Goal: Task Accomplishment & Management: Complete application form

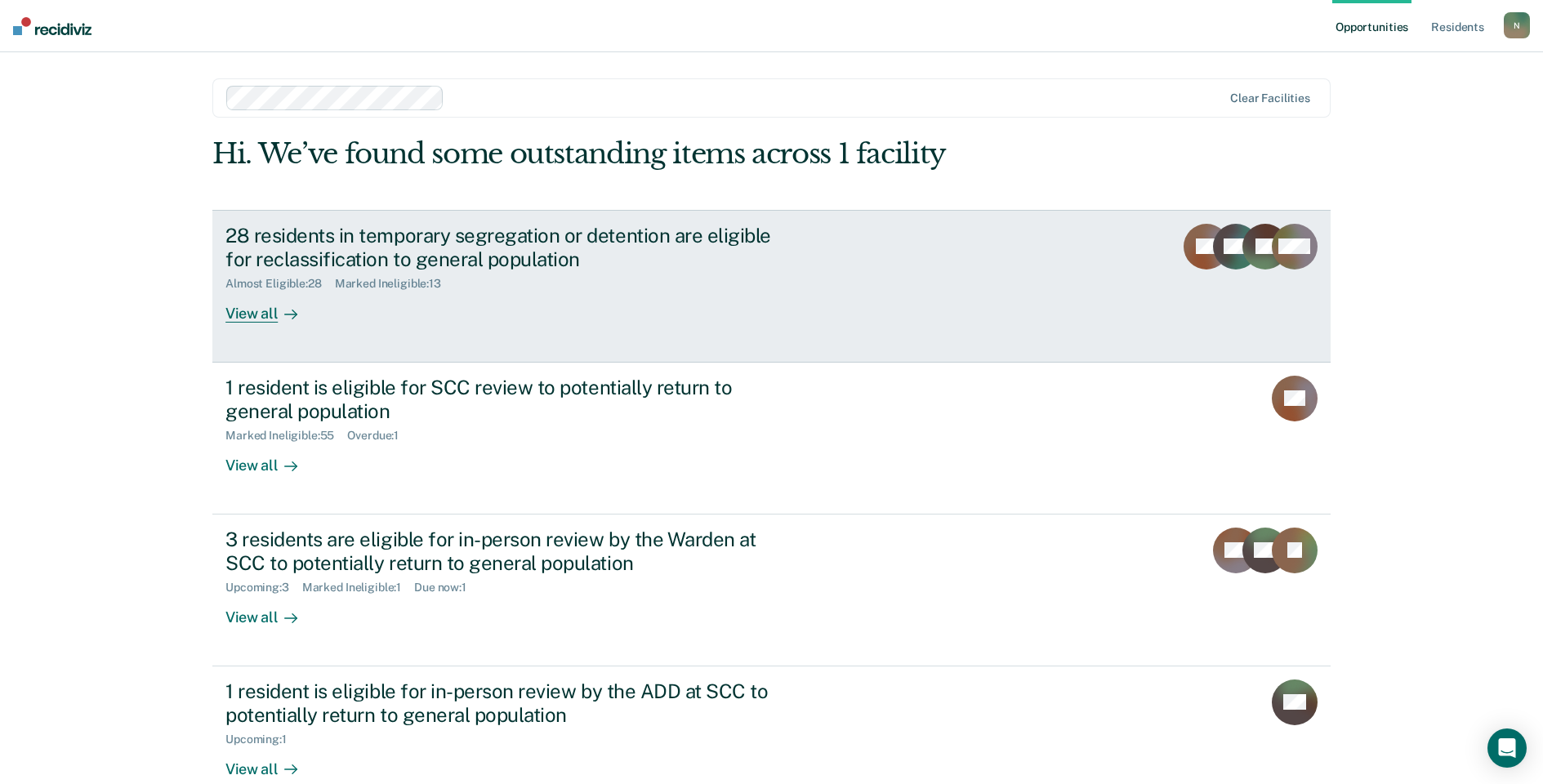
click at [400, 253] on div "28 residents in temporary segregation or detention are eligible for reclassific…" at bounding box center [512, 247] width 574 height 47
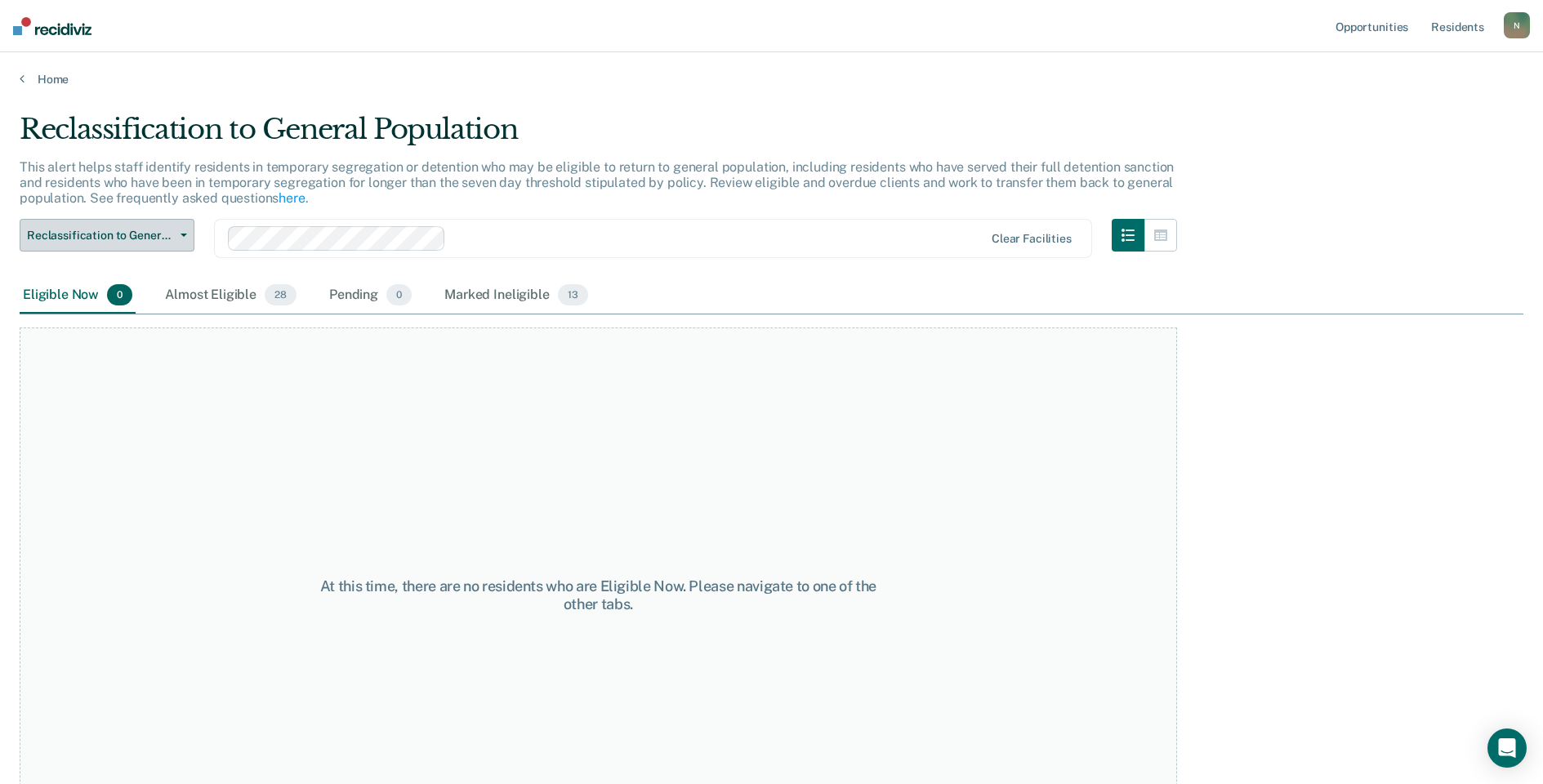
click at [163, 238] on span "Reclassification to General Population" at bounding box center [101, 236] width 147 height 14
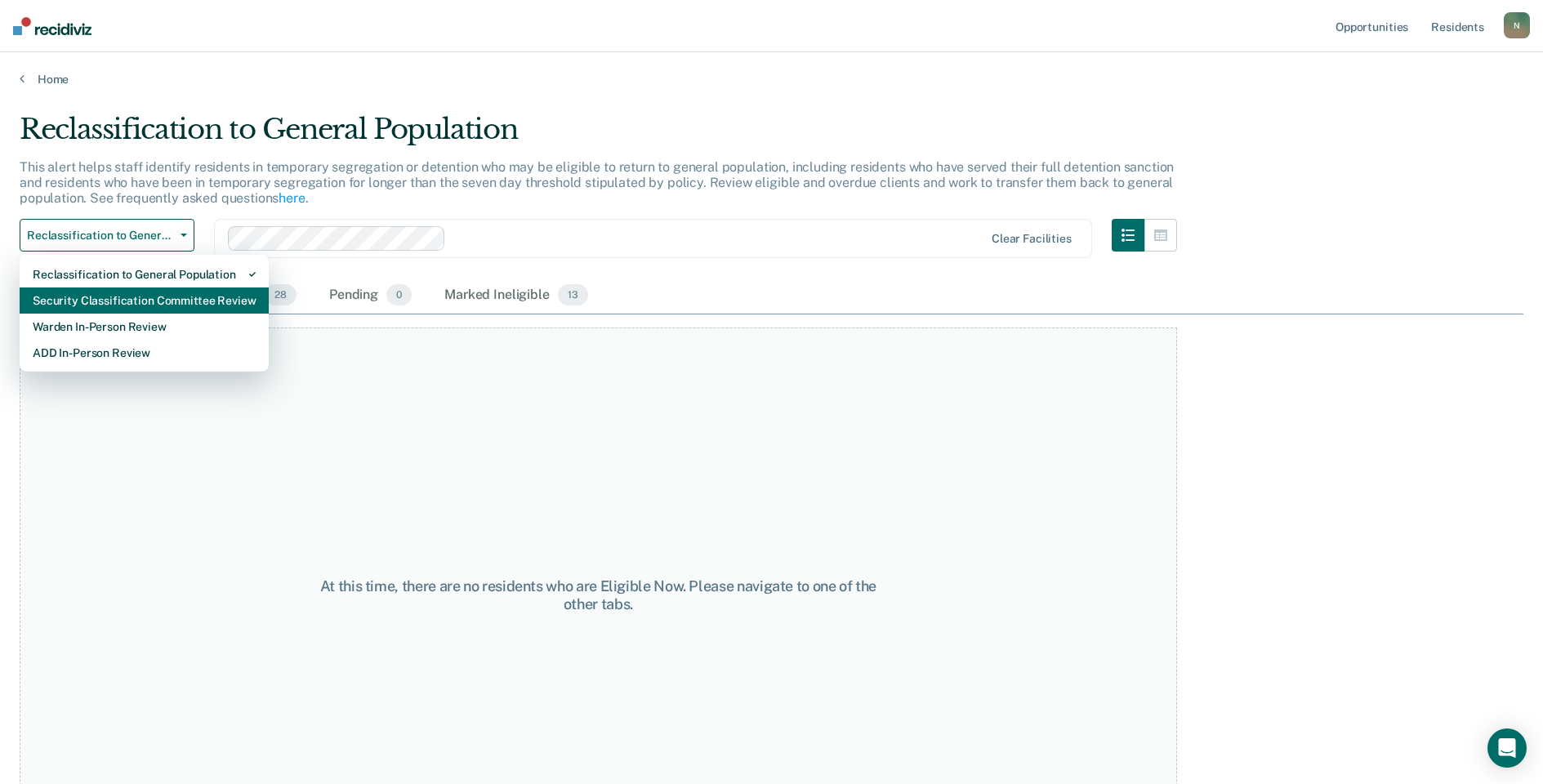
click at [153, 301] on div "Security Classification Committee Review" at bounding box center [144, 300] width 223 height 26
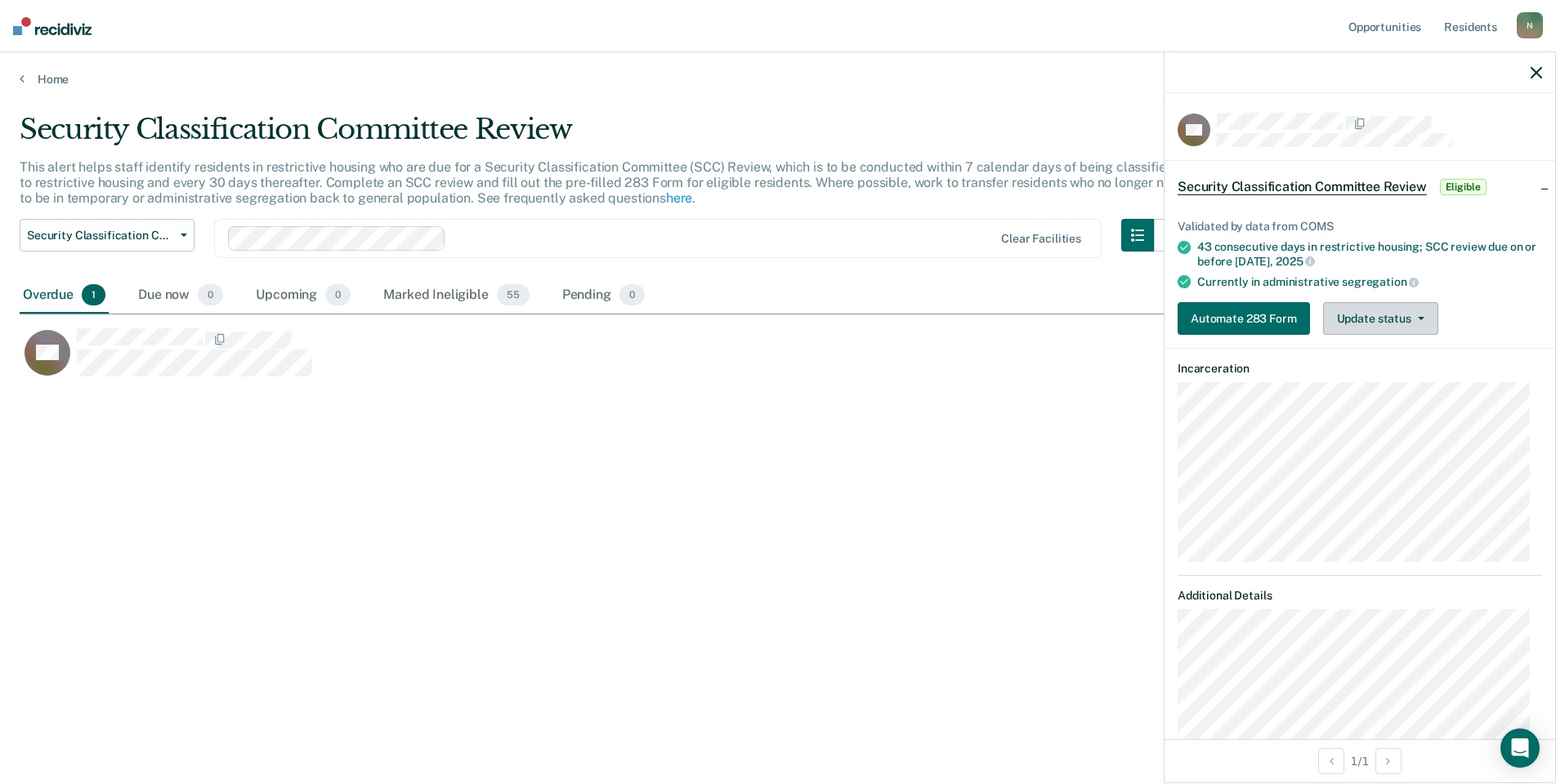
click at [1404, 321] on button "Update status" at bounding box center [1381, 318] width 115 height 32
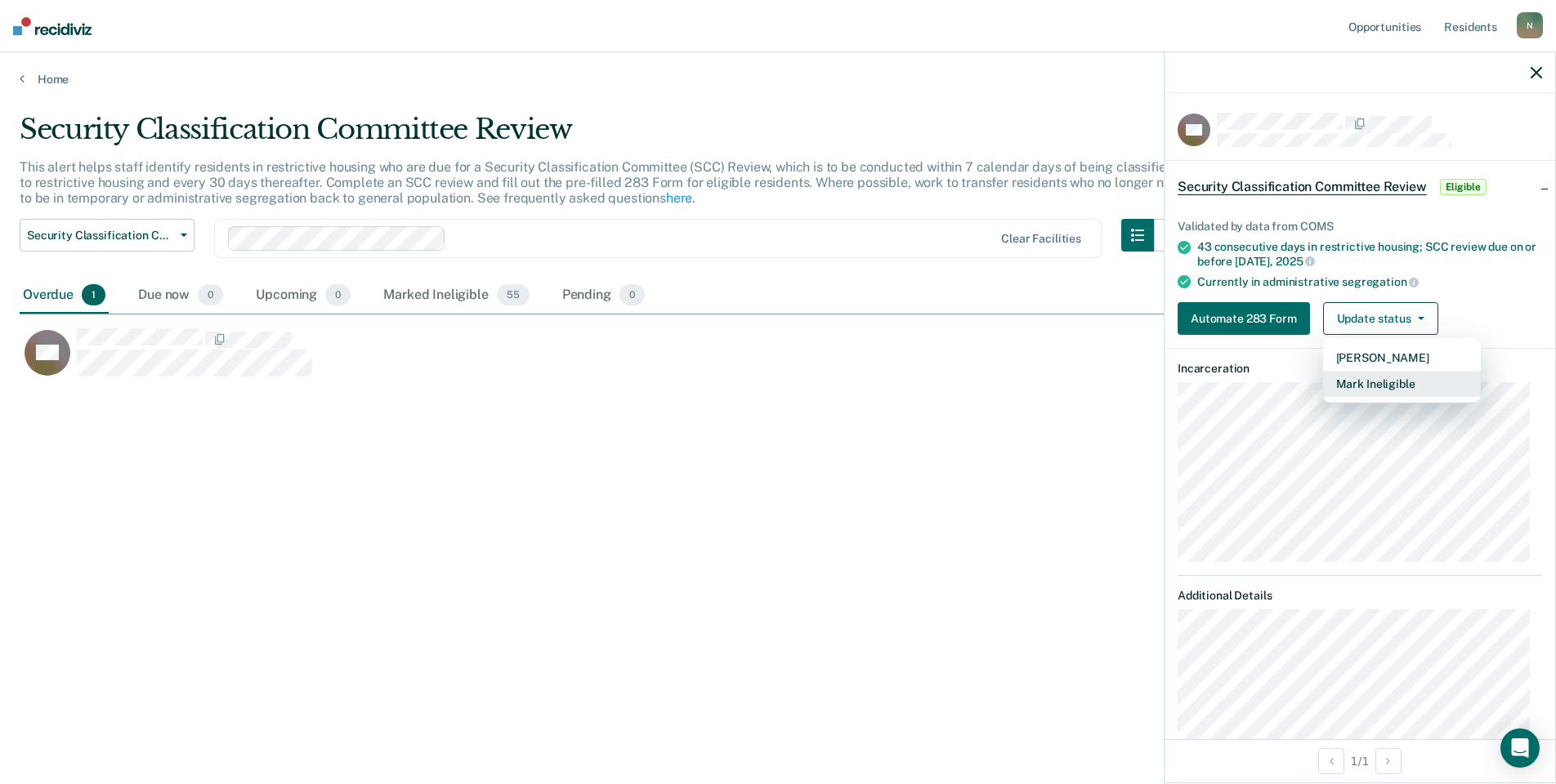
click at [1387, 384] on button "Mark Ineligible" at bounding box center [1401, 383] width 157 height 26
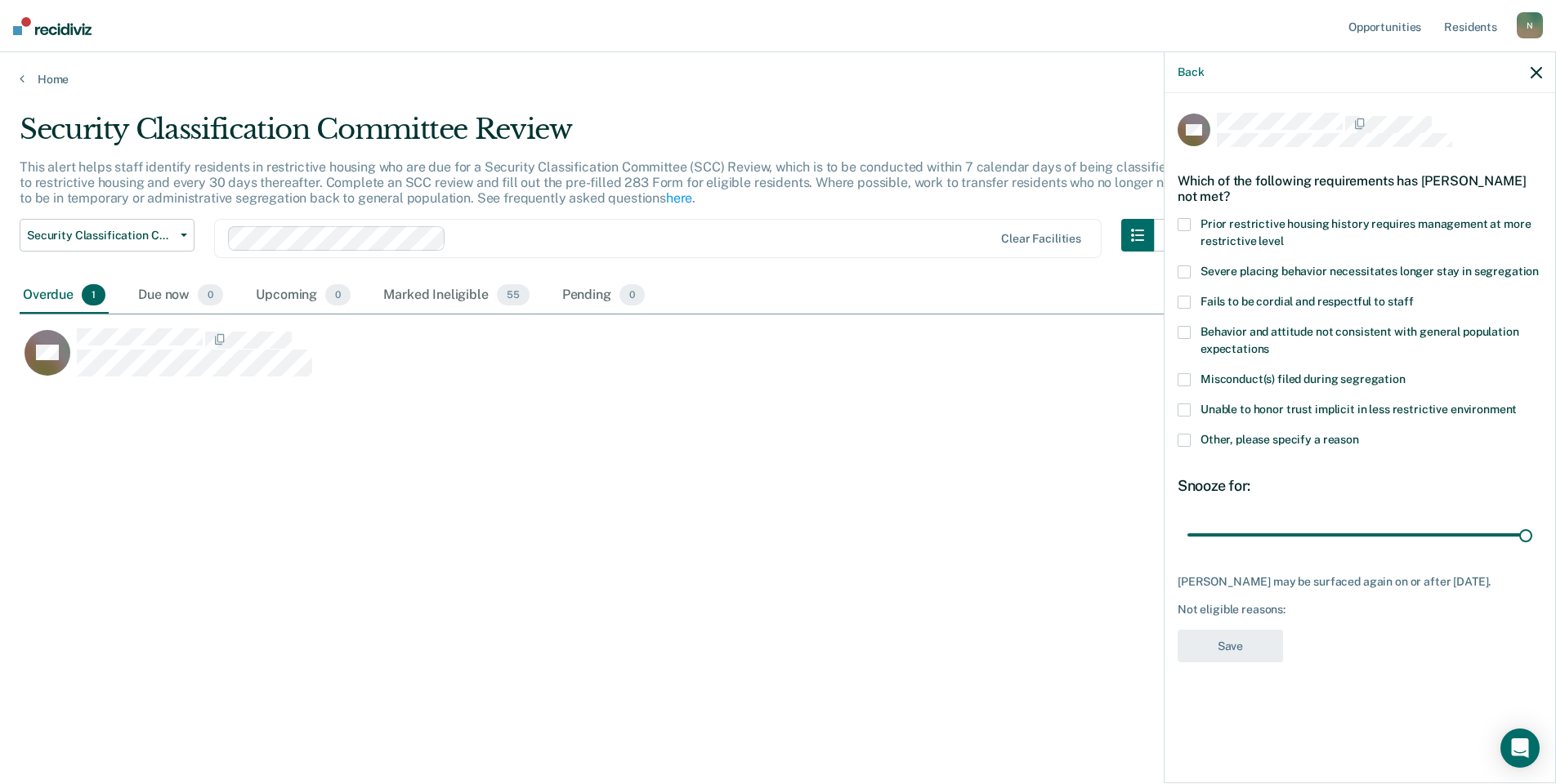
click at [1184, 430] on div "Unable to honor trust implicit in less restrictive environment" at bounding box center [1359, 418] width 365 height 30
click at [1180, 440] on span at bounding box center [1183, 440] width 13 height 13
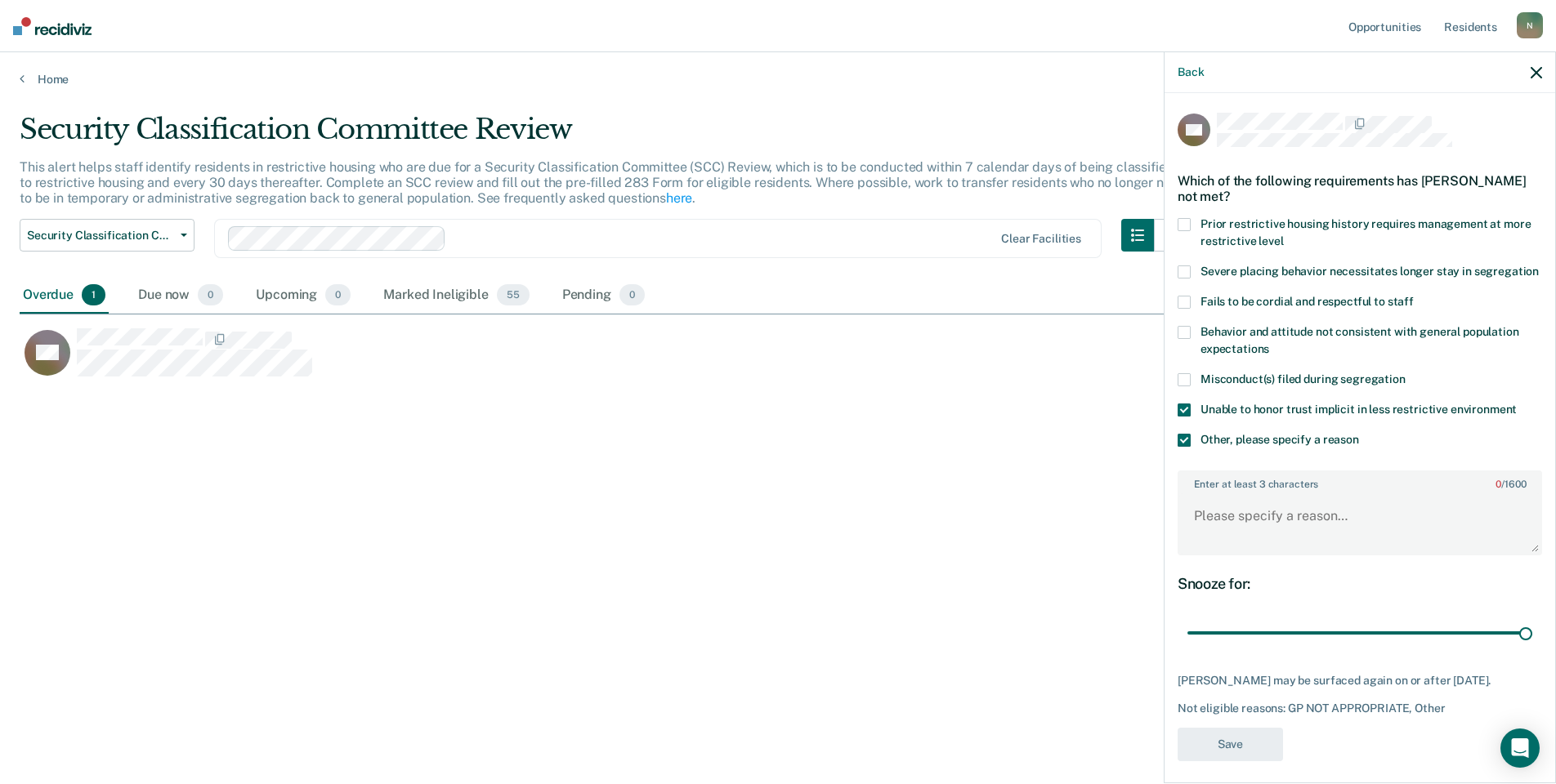
click at [1182, 416] on span at bounding box center [1183, 410] width 13 height 13
drag, startPoint x: 1514, startPoint y: 649, endPoint x: 1152, endPoint y: 663, distance: 362.3
type input "1"
click at [1187, 648] on input "range" at bounding box center [1359, 632] width 345 height 28
click at [1226, 547] on textarea "Enter at least 3 characters 0 / 1600" at bounding box center [1359, 524] width 361 height 61
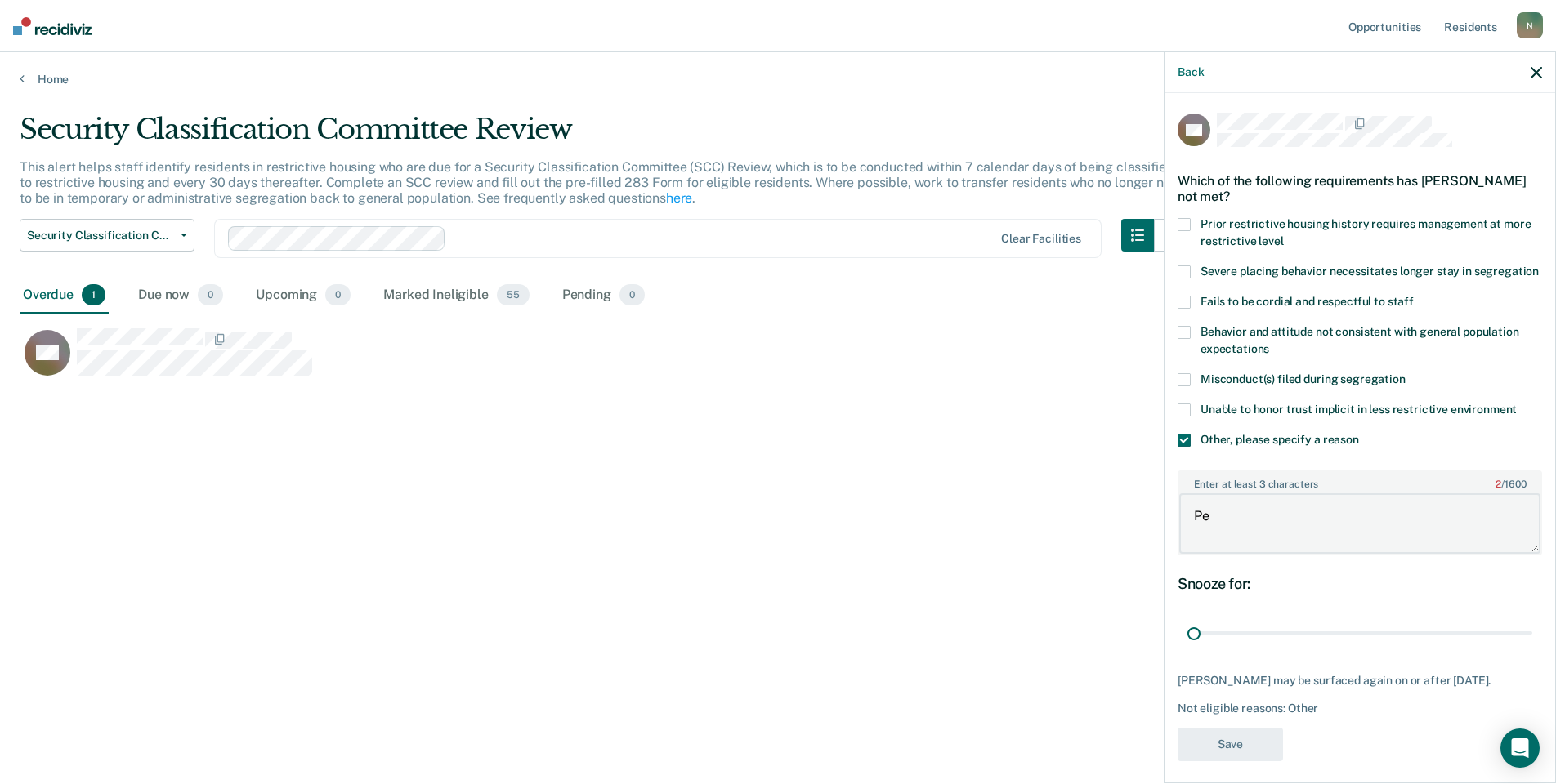
type textarea "P"
click at [1361, 529] on textarea "Released to GP after serving detention [DATE]" at bounding box center [1359, 524] width 361 height 61
click at [1366, 529] on textarea "Released to GP after serving detention [DATE]" at bounding box center [1359, 524] width 361 height 61
click at [1249, 545] on textarea "Released to GP after serving [DATE] detention [DATE]" at bounding box center [1359, 524] width 361 height 61
type textarea "R"
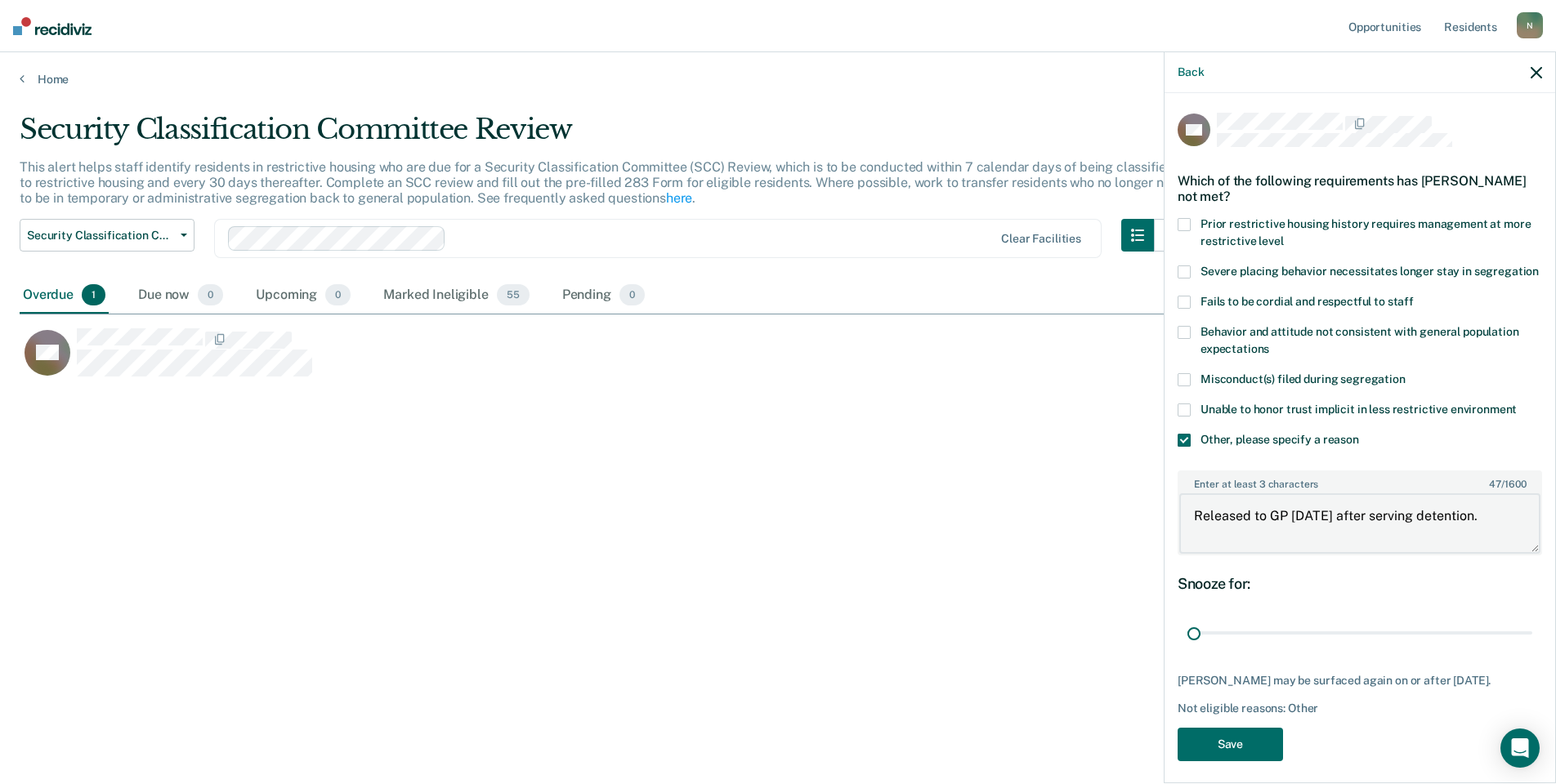
type textarea "Released to GP [DATE] after serving detention."
click at [1198, 782] on div "Back GG Which of the following requirements has [PERSON_NAME] not met? Prior re…" at bounding box center [1359, 417] width 392 height 732
click at [1206, 762] on button "Save" at bounding box center [1230, 745] width 106 height 33
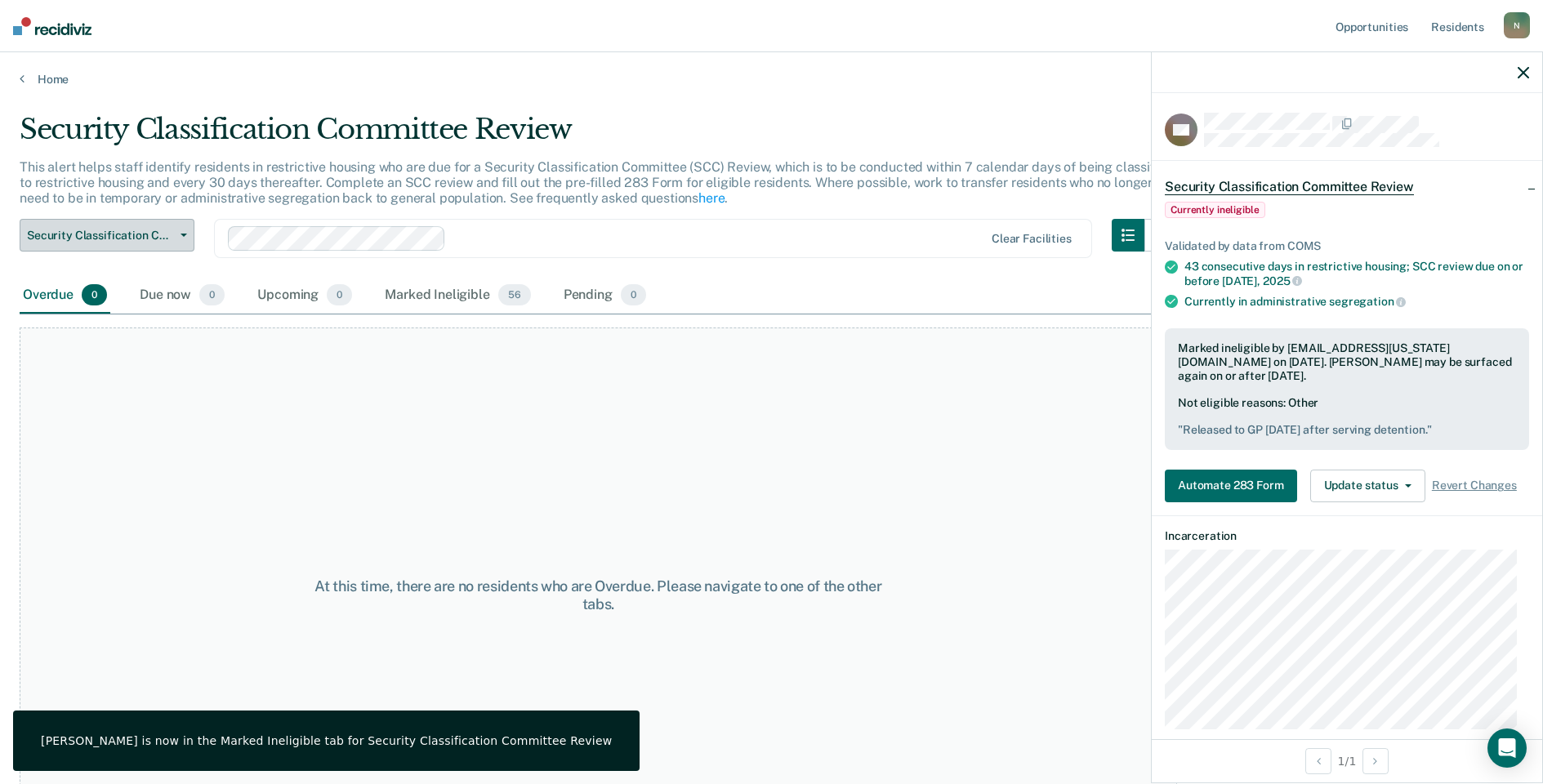
click at [184, 234] on icon "button" at bounding box center [184, 235] width 7 height 3
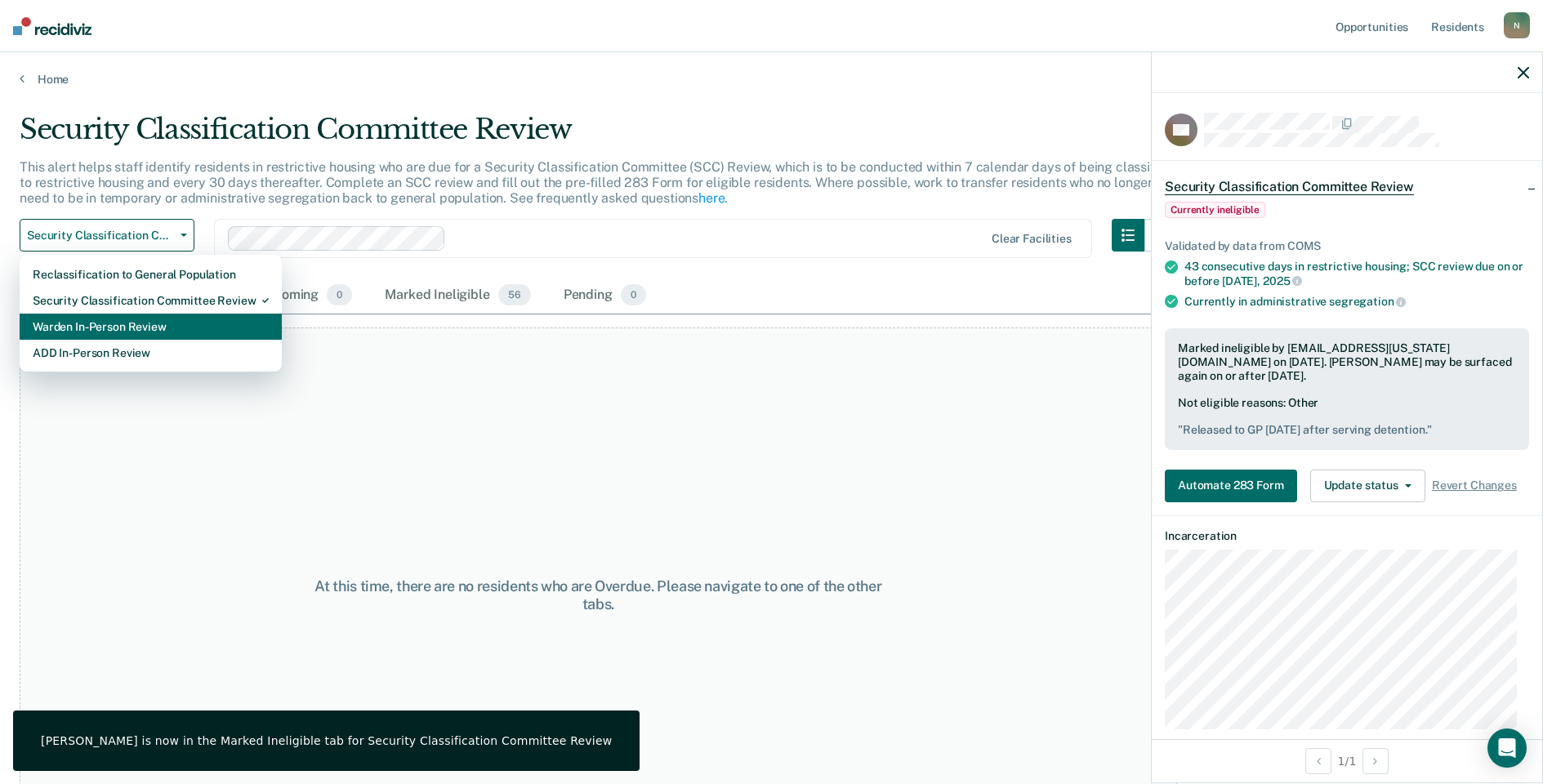
click at [132, 326] on div "Warden In-Person Review" at bounding box center [150, 327] width 236 height 26
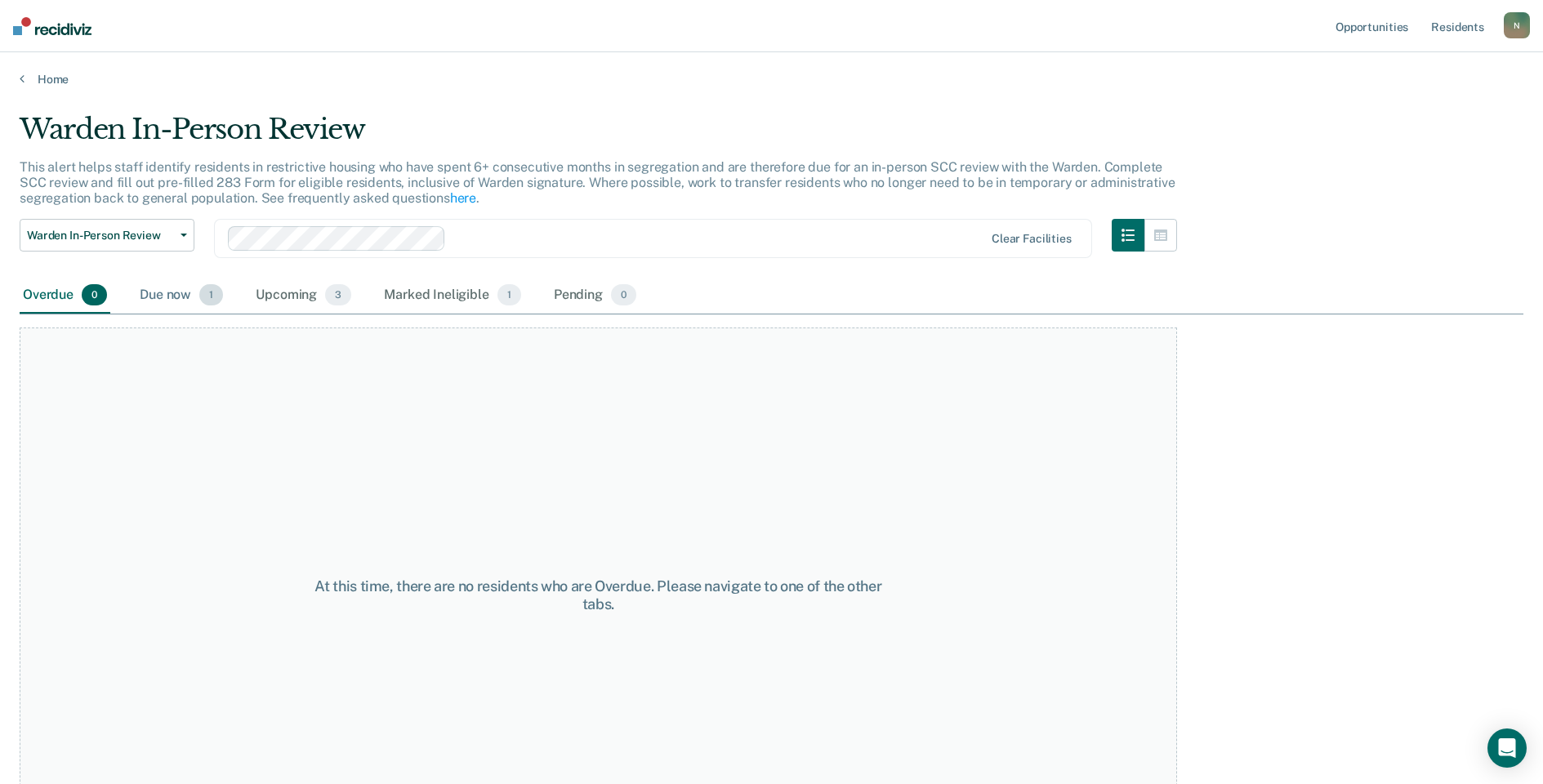
click at [206, 290] on span "1" at bounding box center [211, 295] width 23 height 22
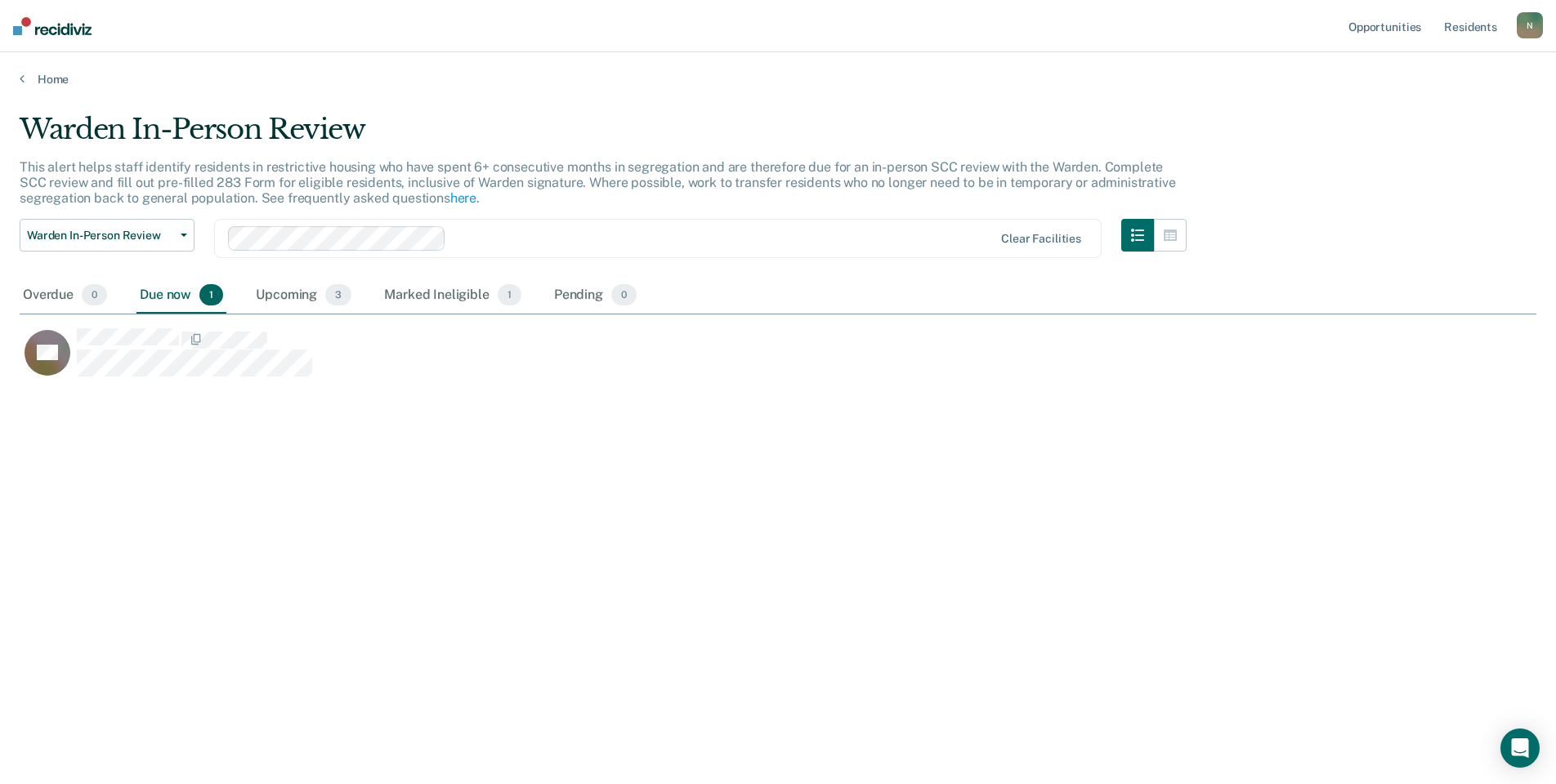
scroll to position [537, 1504]
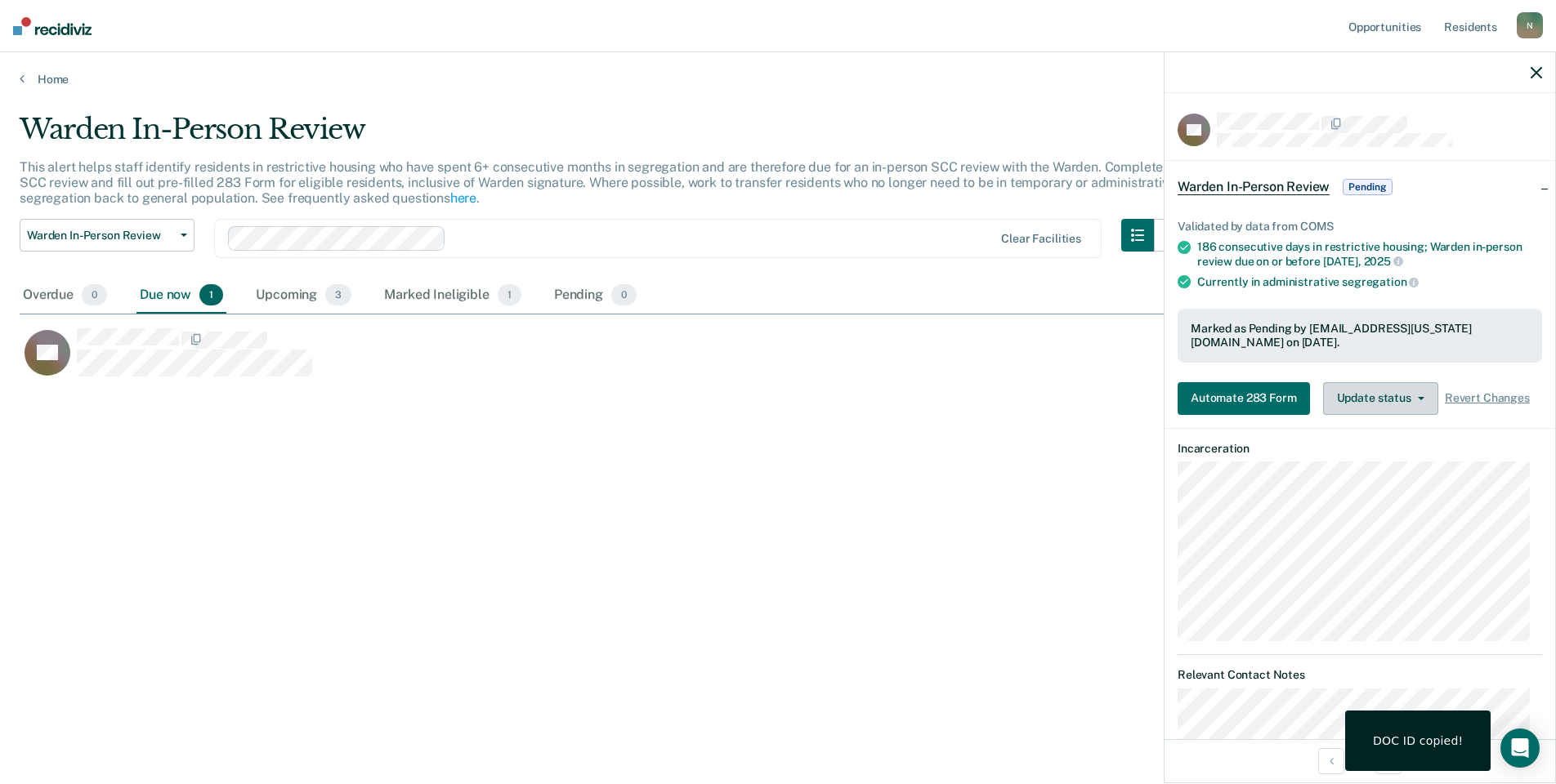
click at [1369, 399] on button "Update status" at bounding box center [1381, 398] width 115 height 32
click at [1370, 464] on button "Mark Ineligible" at bounding box center [1401, 463] width 157 height 26
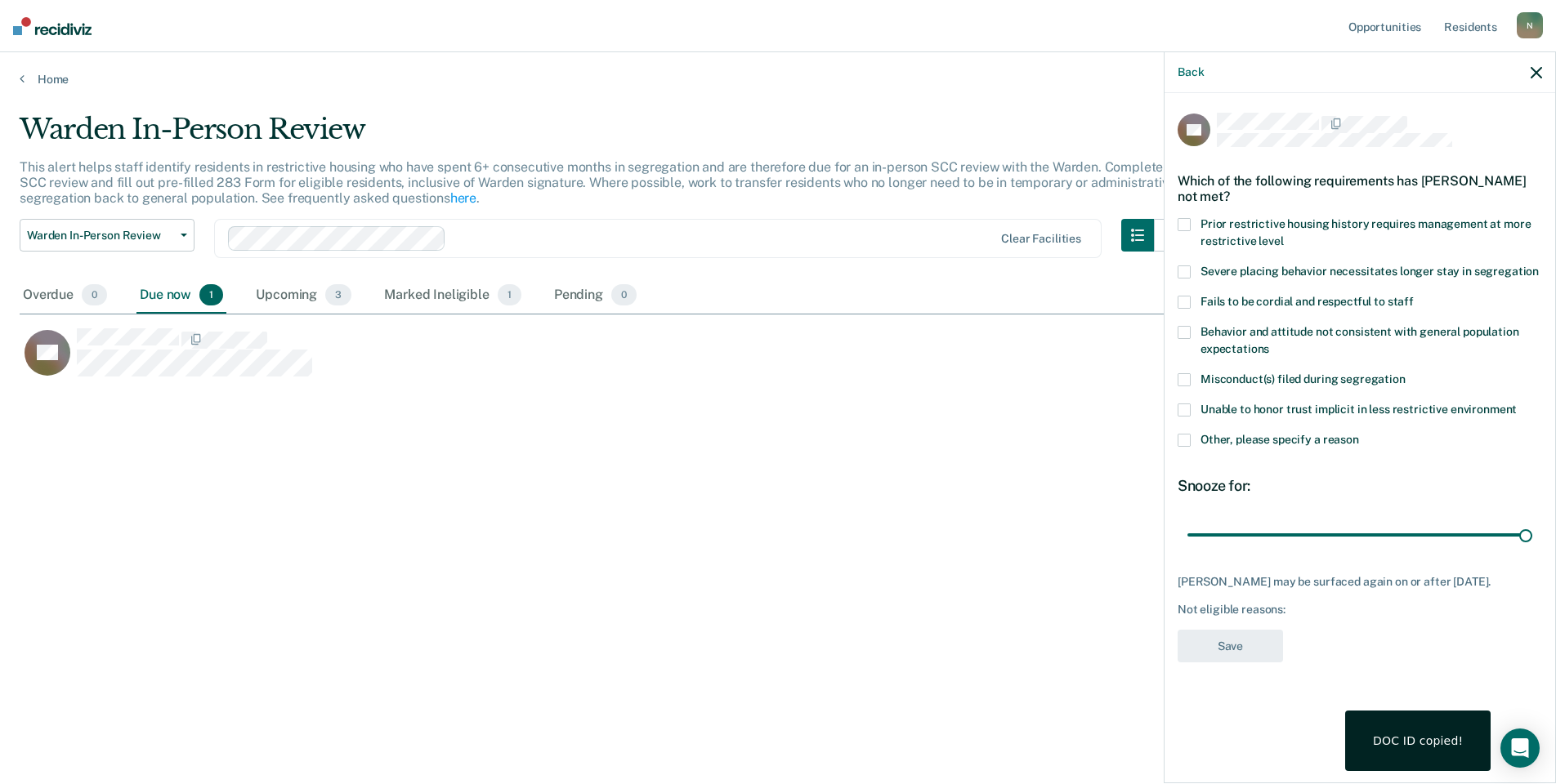
click at [1183, 445] on span at bounding box center [1183, 440] width 13 height 13
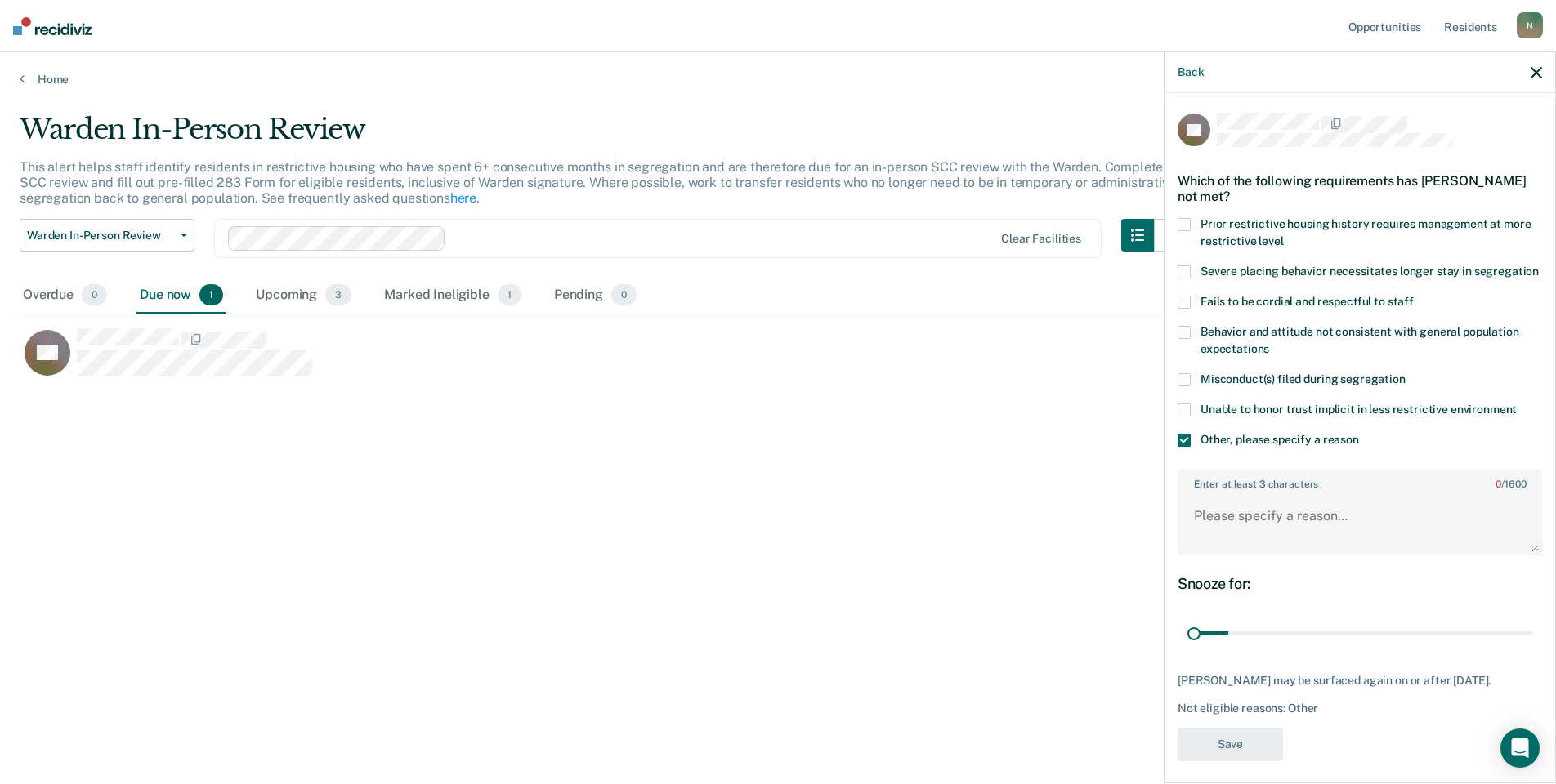
drag, startPoint x: 1511, startPoint y: 649, endPoint x: 1151, endPoint y: 647, distance: 360.0
type input "1"
click at [1187, 647] on input "range" at bounding box center [1359, 632] width 345 height 28
click at [1242, 527] on textarea "Enter at least 3 characters 0 / 1600" at bounding box center [1359, 524] width 361 height 61
type textarea "Met with Warden [DATE]"
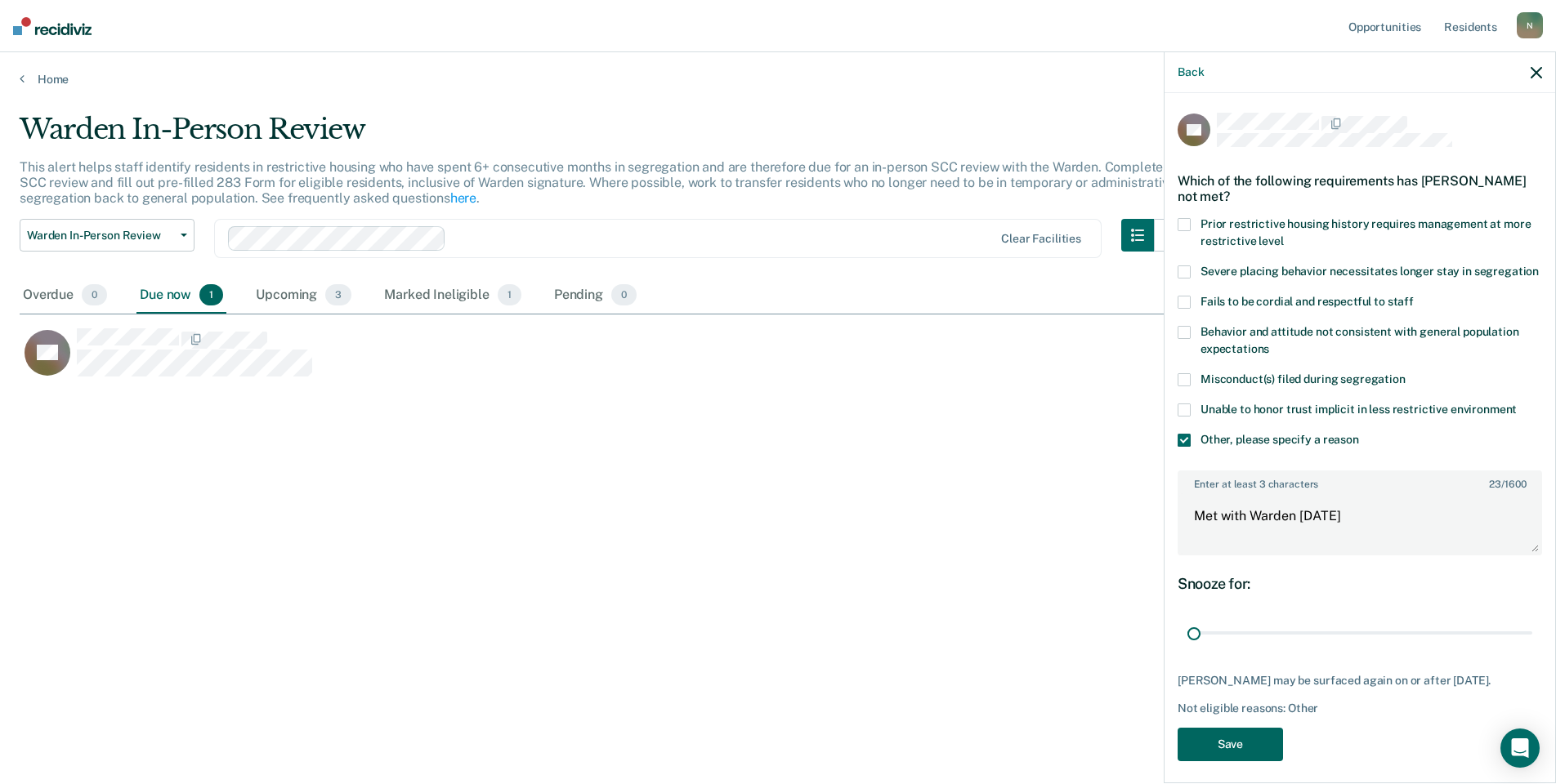
click at [1223, 749] on button "Save" at bounding box center [1230, 745] width 106 height 33
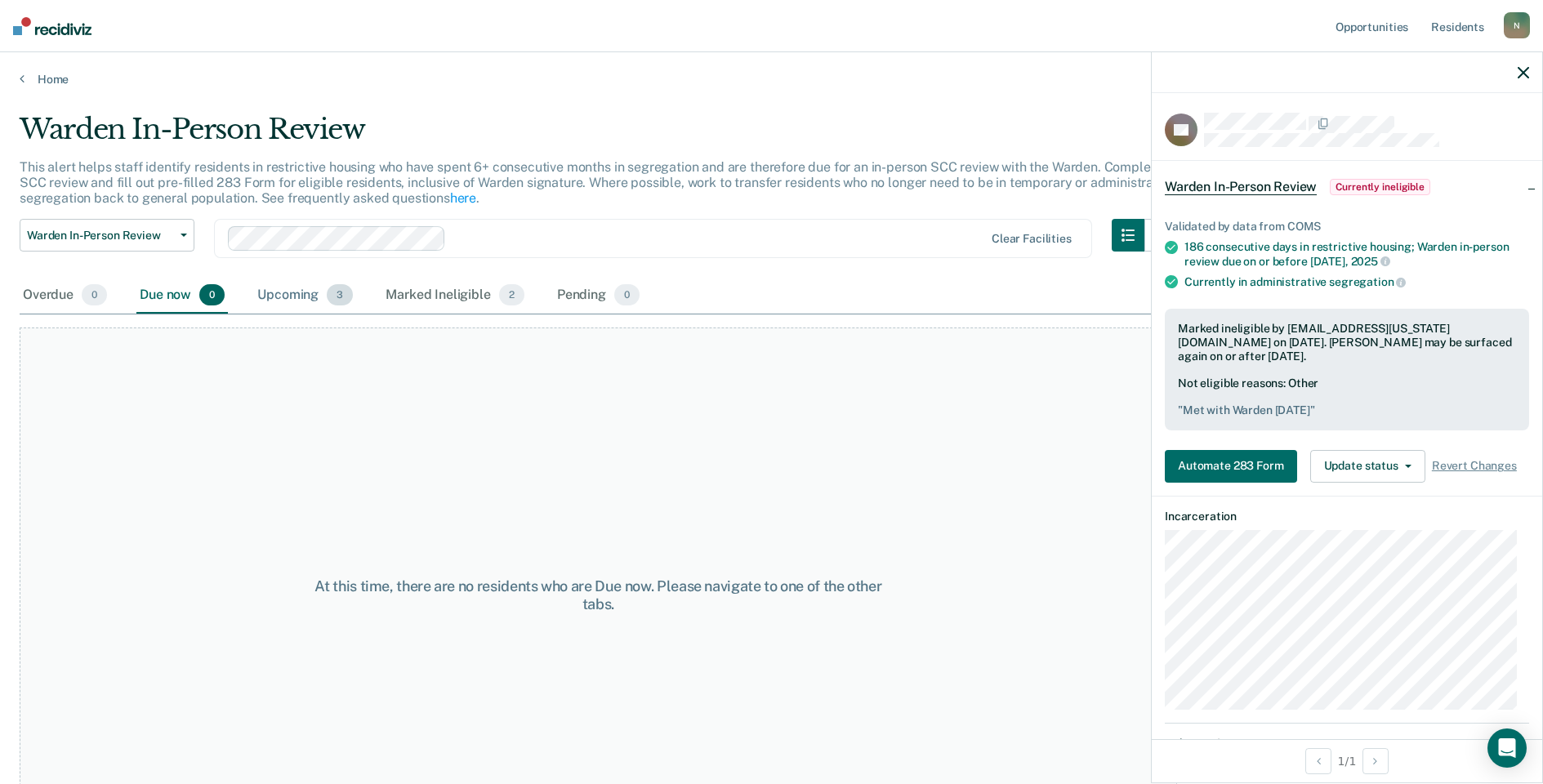
click at [316, 301] on div "Upcoming 3" at bounding box center [305, 295] width 102 height 36
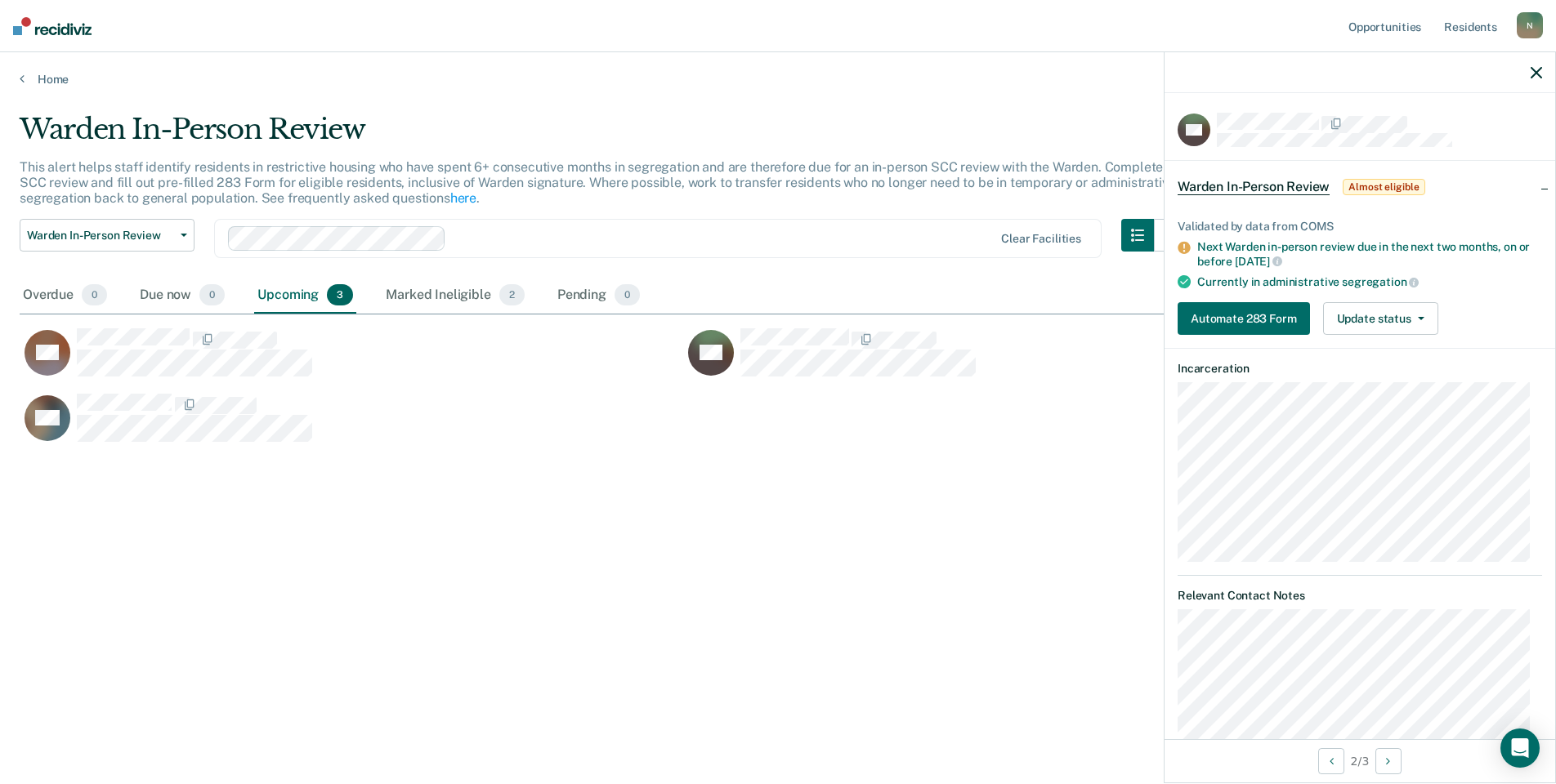
click at [1537, 73] on icon "button" at bounding box center [1536, 73] width 12 height 12
